Goal: Task Accomplishment & Management: Complete application form

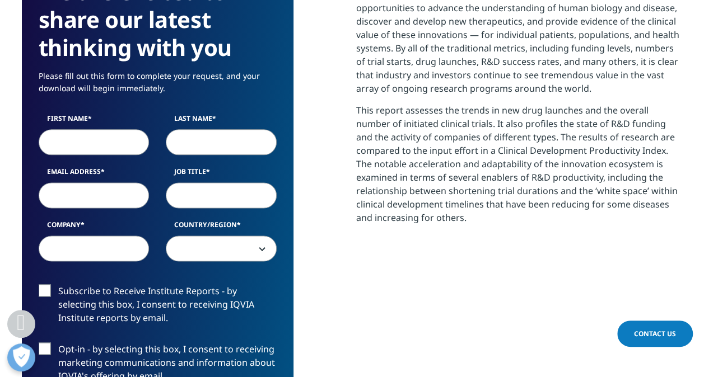
scroll to position [630, 0]
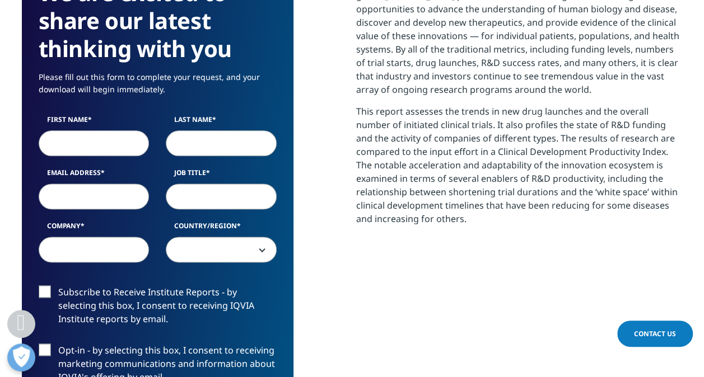
click at [116, 141] on input "First Name" at bounding box center [94, 143] width 111 height 26
type input "mateusz"
type input "[PERSON_NAME]"
type input "[EMAIL_ADDRESS][DOMAIN_NAME]"
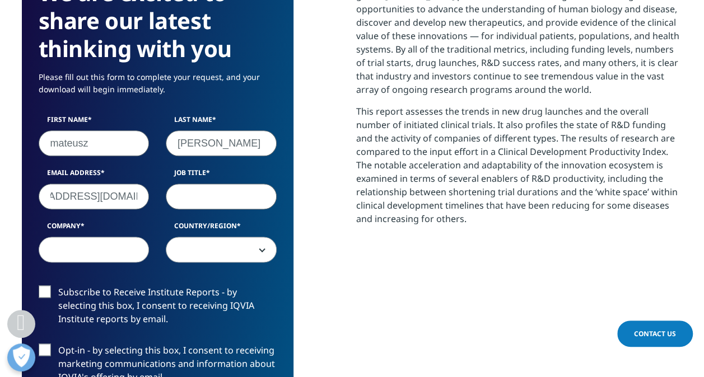
scroll to position [0, 0]
type input "advisor"
click at [113, 256] on input "Company" at bounding box center [94, 250] width 111 height 26
type input "Alexion"
click at [166, 261] on span at bounding box center [221, 250] width 110 height 26
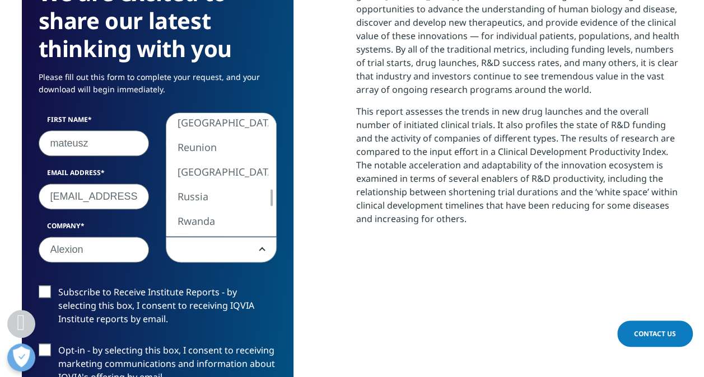
select select "Poland"
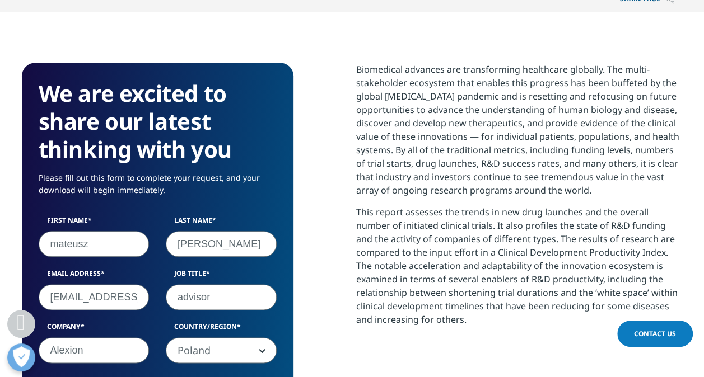
scroll to position [822, 0]
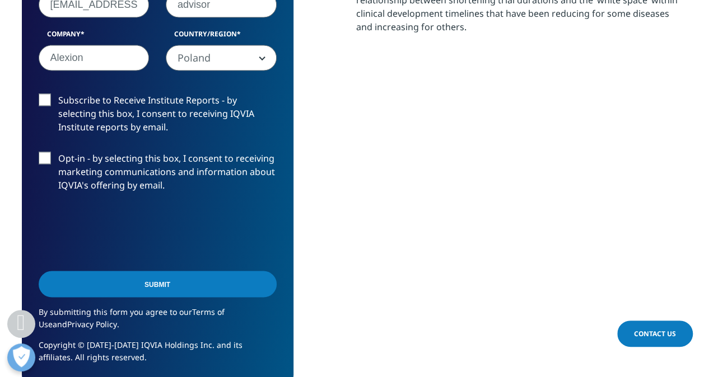
click at [120, 284] on input "Submit" at bounding box center [158, 284] width 238 height 26
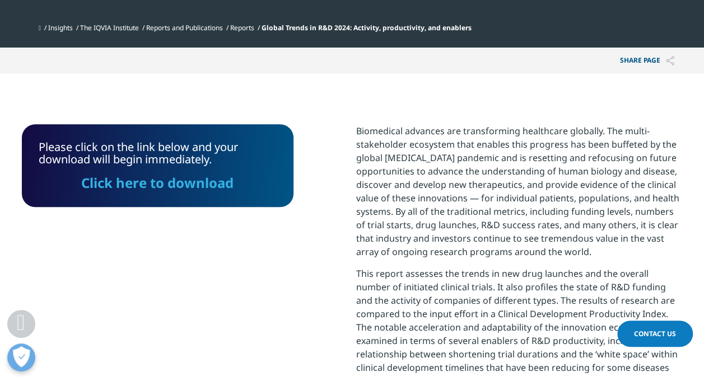
scroll to position [467, 0]
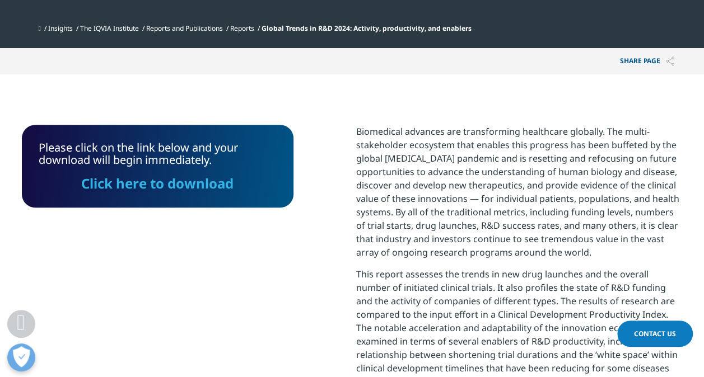
click at [198, 185] on link "Click here to download" at bounding box center [157, 183] width 152 height 18
